Goal: Task Accomplishment & Management: Manage account settings

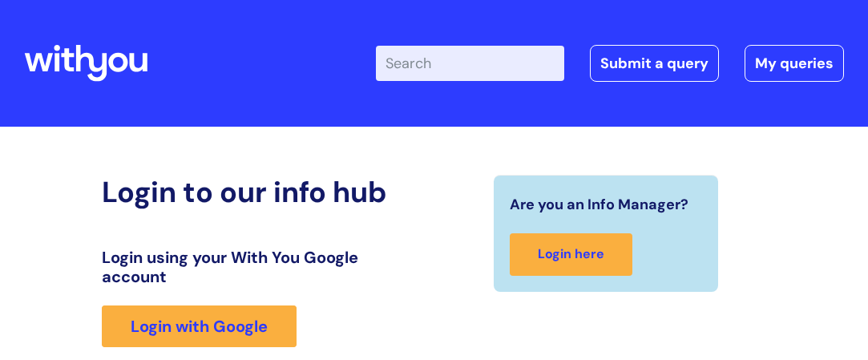
scroll to position [302, 0]
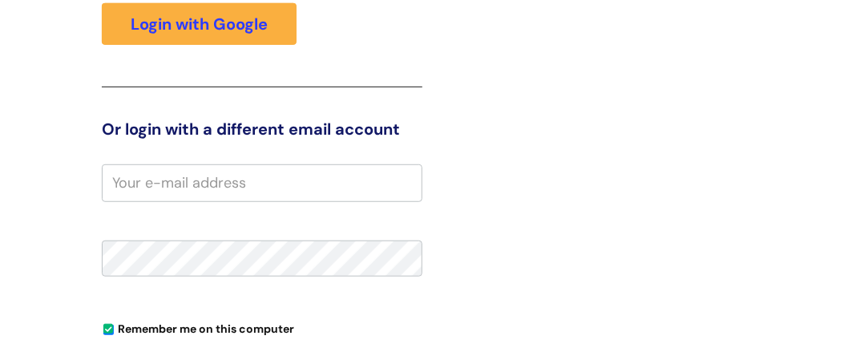
click at [378, 330] on div "Remember me on this computer" at bounding box center [262, 328] width 321 height 26
click at [196, 183] on input "email" at bounding box center [262, 182] width 321 height 37
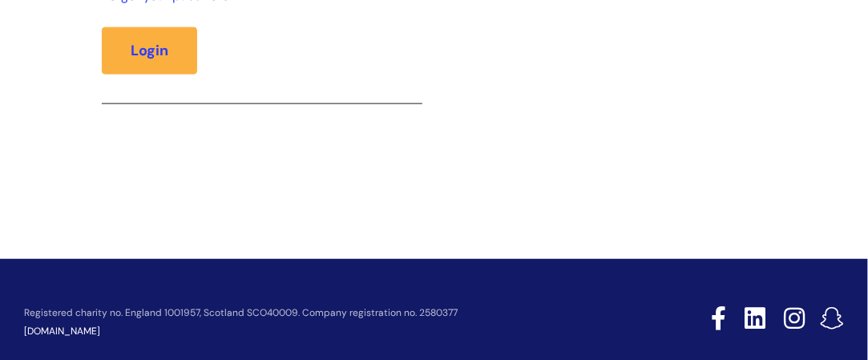
scroll to position [701, 0]
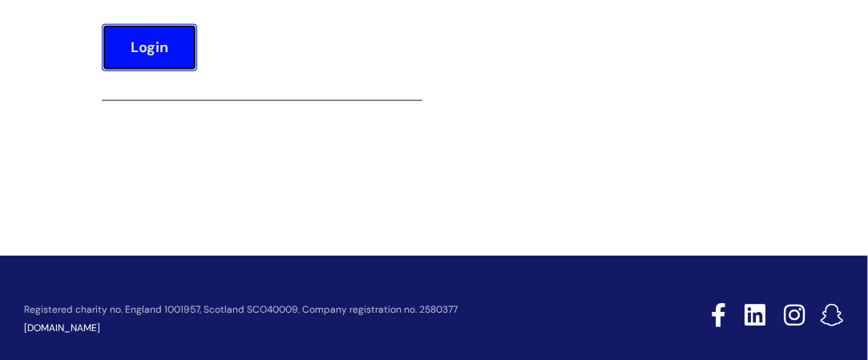
click at [164, 48] on button "Login" at bounding box center [149, 47] width 95 height 46
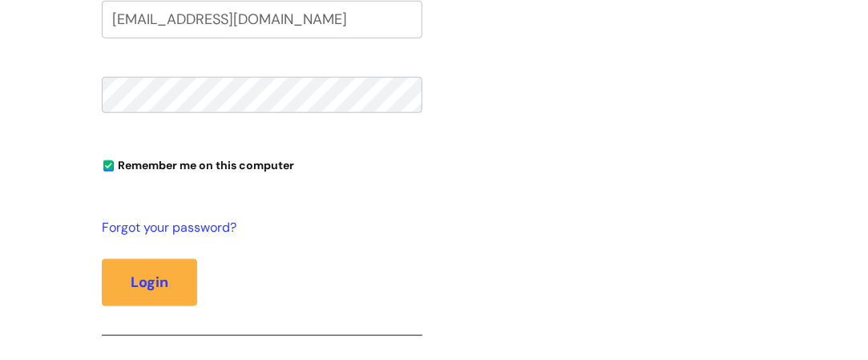
type input "[EMAIL_ADDRESS][DOMAIN_NAME]"
click at [102, 259] on button "Login" at bounding box center [149, 282] width 95 height 46
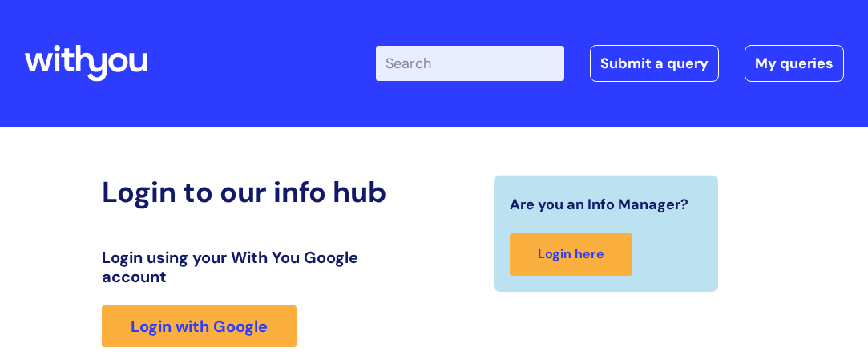
scroll to position [388, 0]
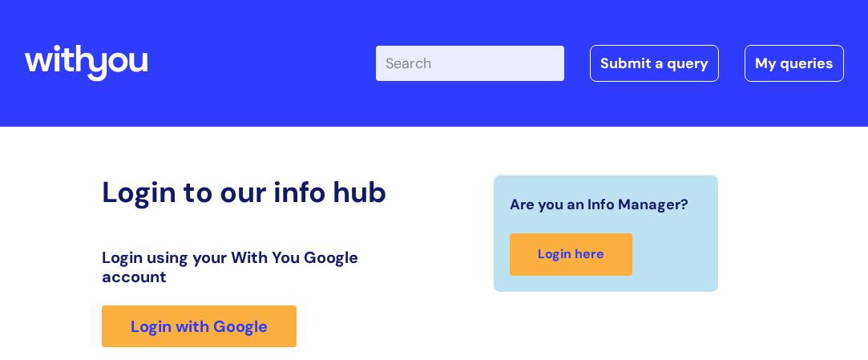
scroll to position [302, 0]
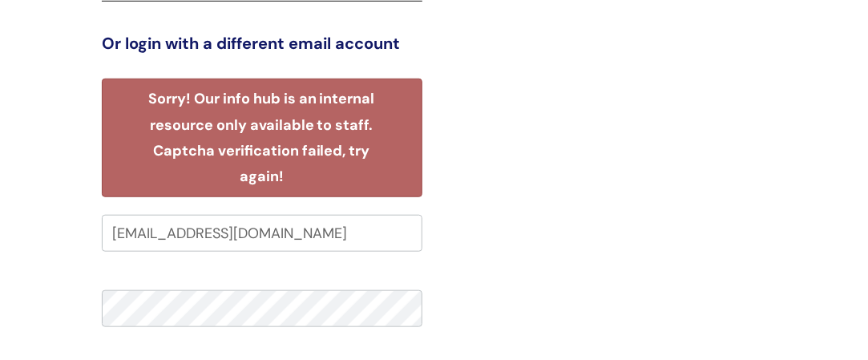
scroll to position [388, 0]
click at [567, 218] on div "Are you an Info Manager? Login here" at bounding box center [606, 218] width 345 height 863
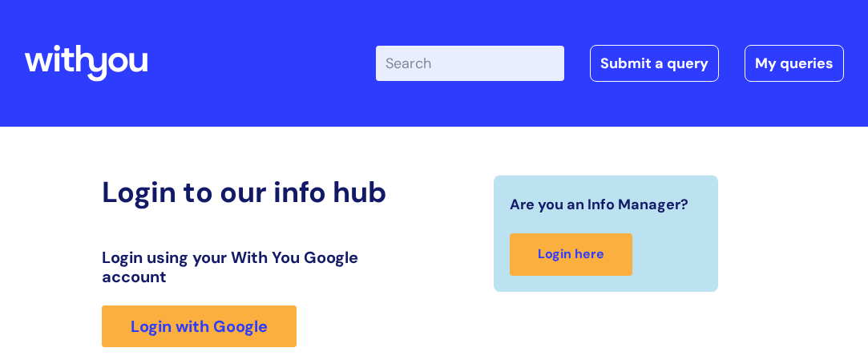
scroll to position [388, 0]
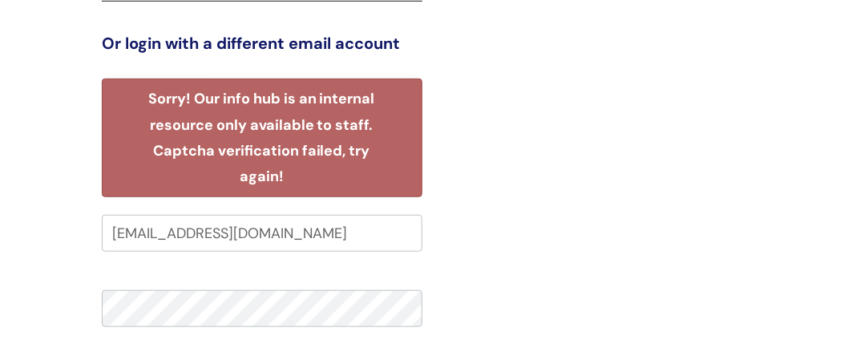
click at [84, 353] on div "Login to our info hub Login using your With You Google account Login with Googl…" at bounding box center [434, 219] width 820 height 864
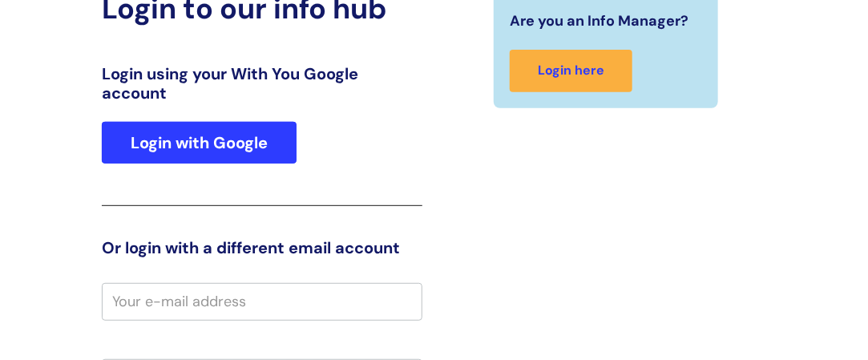
scroll to position [181, 0]
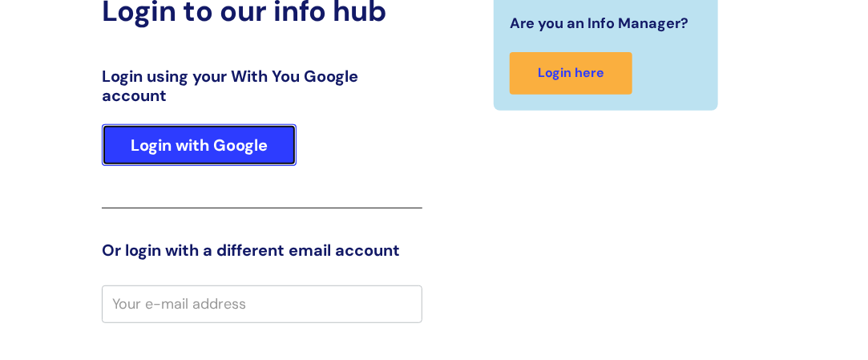
click at [205, 139] on link "Login with Google" at bounding box center [199, 145] width 195 height 42
